Goal: Navigation & Orientation: Find specific page/section

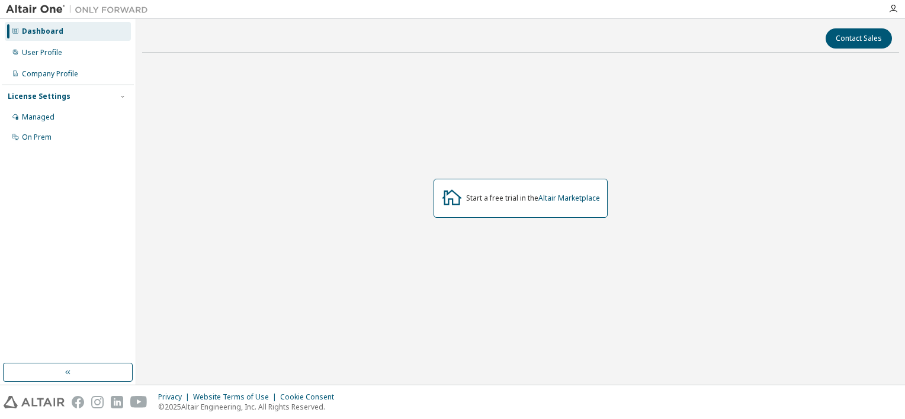
click at [37, 34] on div "Dashboard" at bounding box center [42, 31] width 41 height 9
click at [41, 5] on img at bounding box center [80, 10] width 148 height 12
click at [898, 10] on icon "button" at bounding box center [893, 8] width 9 height 9
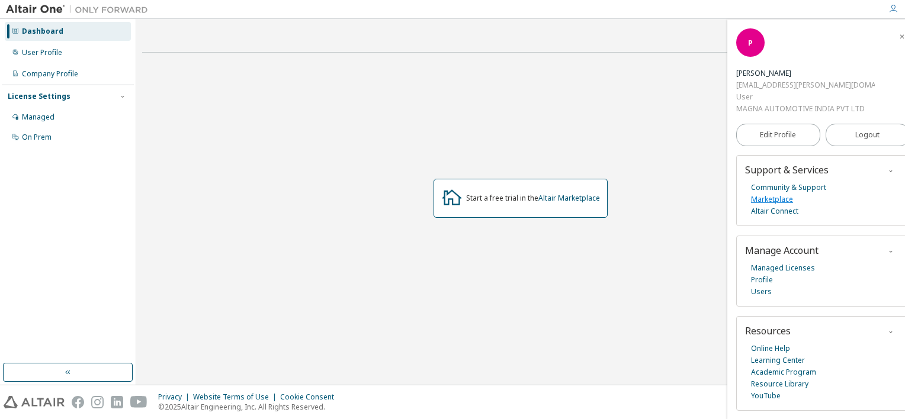
click at [779, 199] on link "Marketplace" at bounding box center [772, 200] width 42 height 12
